Goal: Use online tool/utility: Utilize a website feature to perform a specific function

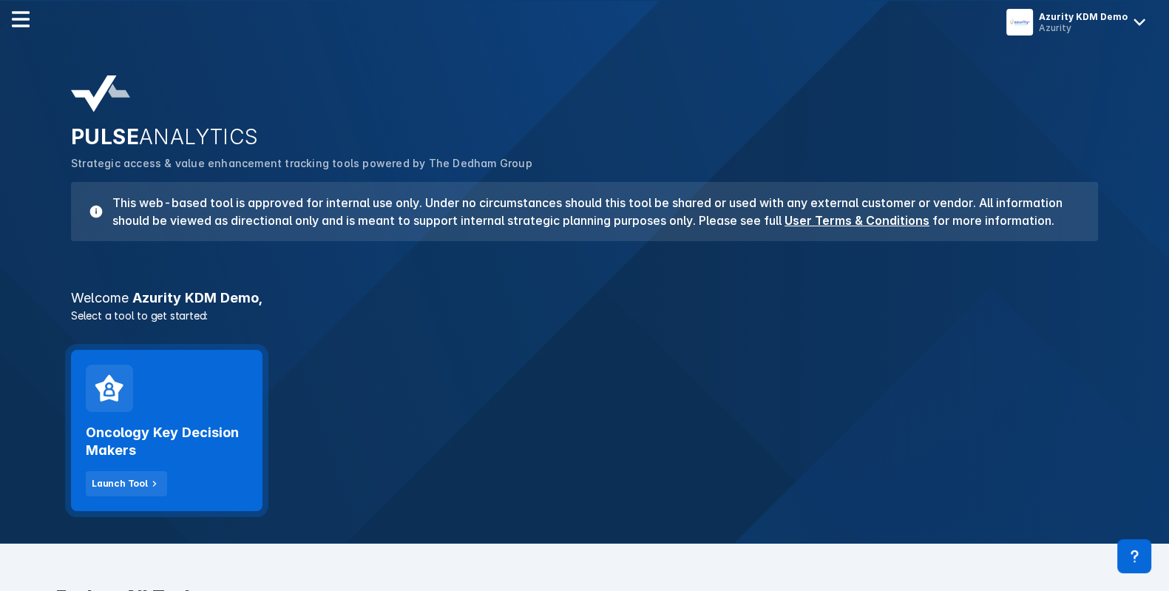
click at [231, 402] on div "Oncology Key Decision Makers Launch Tool" at bounding box center [167, 430] width 192 height 161
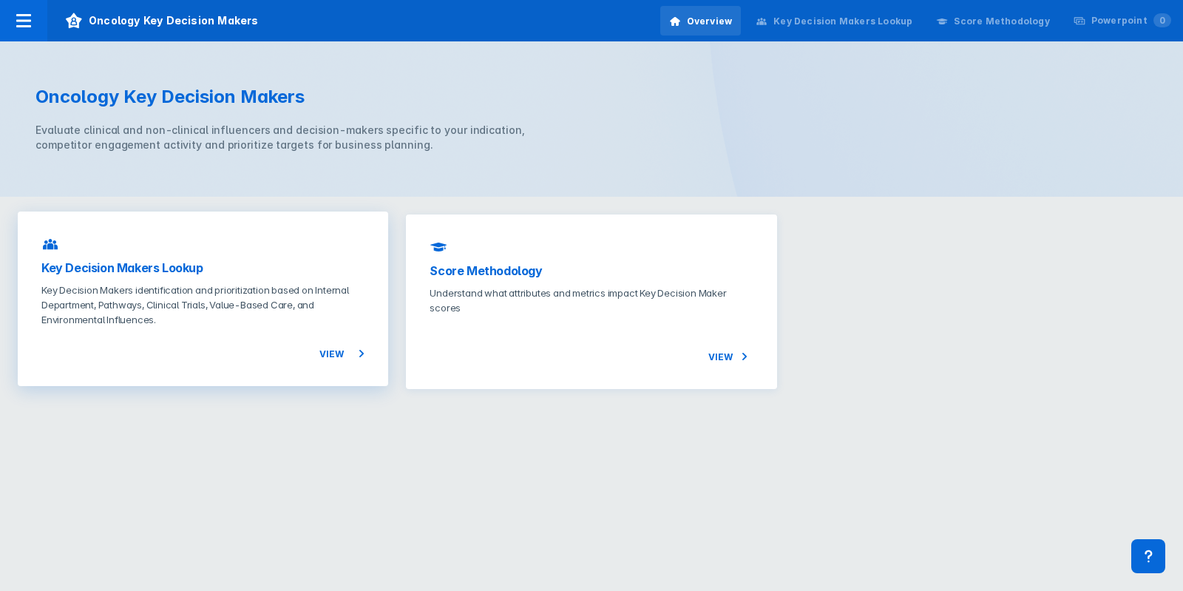
click at [287, 305] on p "Key Decision Makers identification and prioritization based on Internal Departm…" at bounding box center [202, 305] width 323 height 44
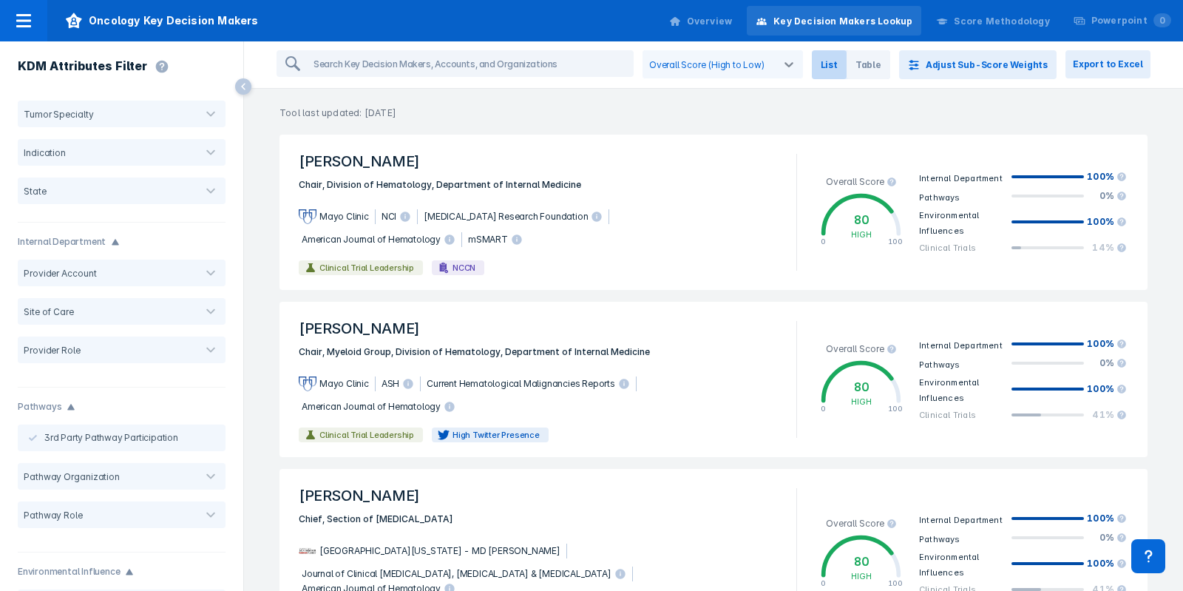
click at [1002, 45] on div "Overall Score (High to Low) List Table Adjust Sub-Score Weights Export to Excel" at bounding box center [713, 64] width 939 height 47
click at [999, 65] on button "Adjust Sub-Score Weights" at bounding box center [978, 64] width 158 height 29
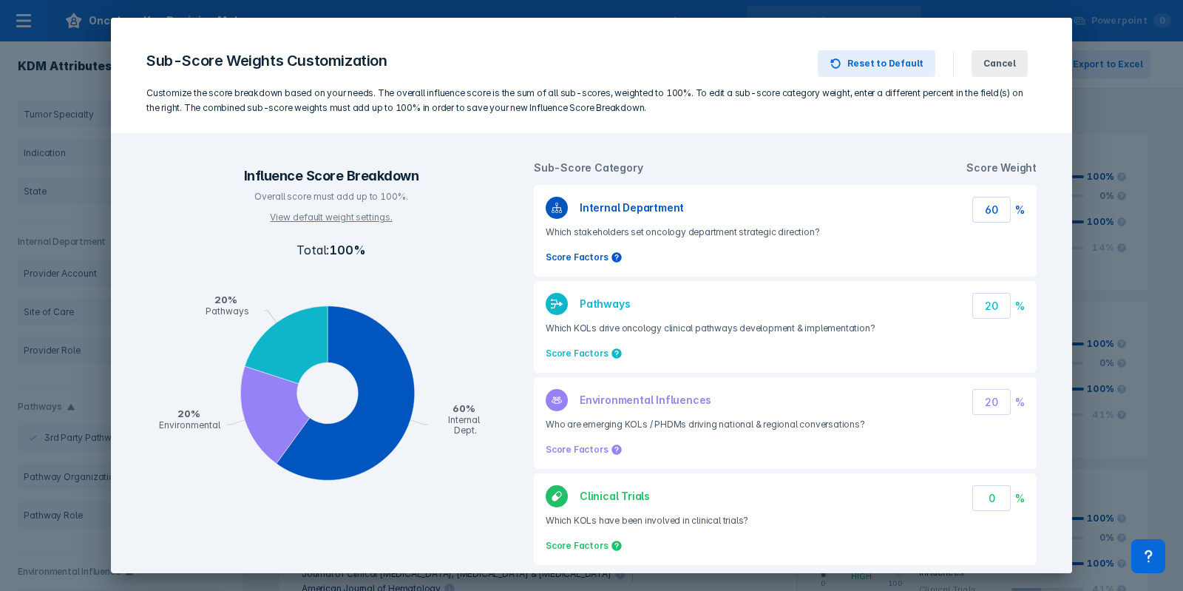
click at [999, 65] on span "Cancel" at bounding box center [1000, 63] width 33 height 13
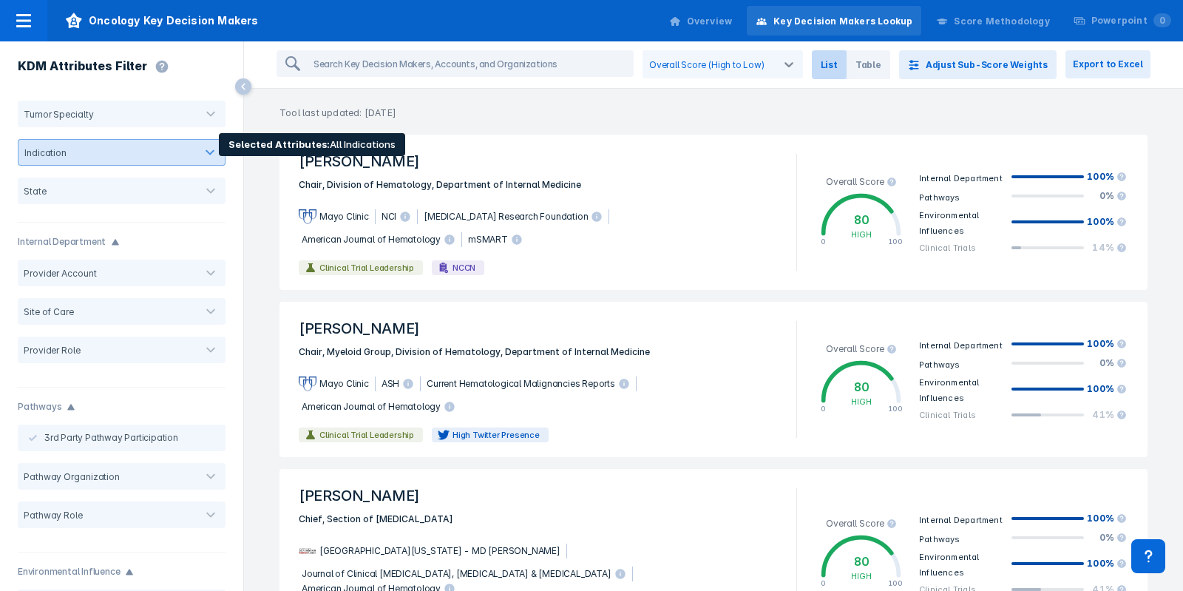
click at [196, 162] on div at bounding box center [210, 153] width 30 height 30
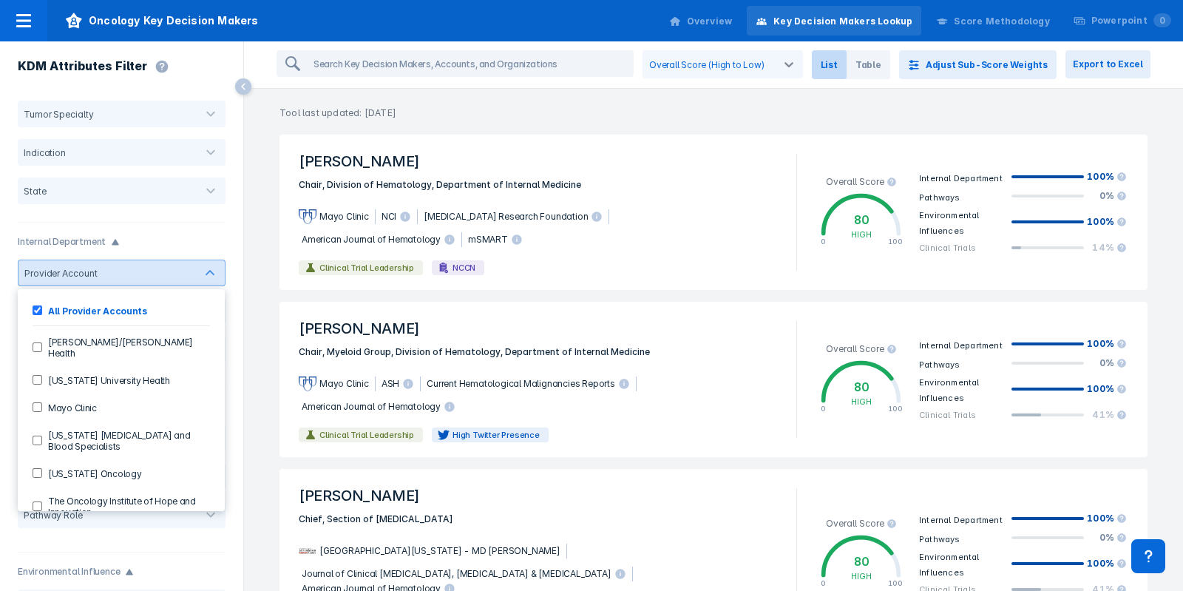
click at [217, 61] on div "KDM Attributes Filter" at bounding box center [121, 67] width 243 height 53
